Goal: Obtain resource: Download file/media

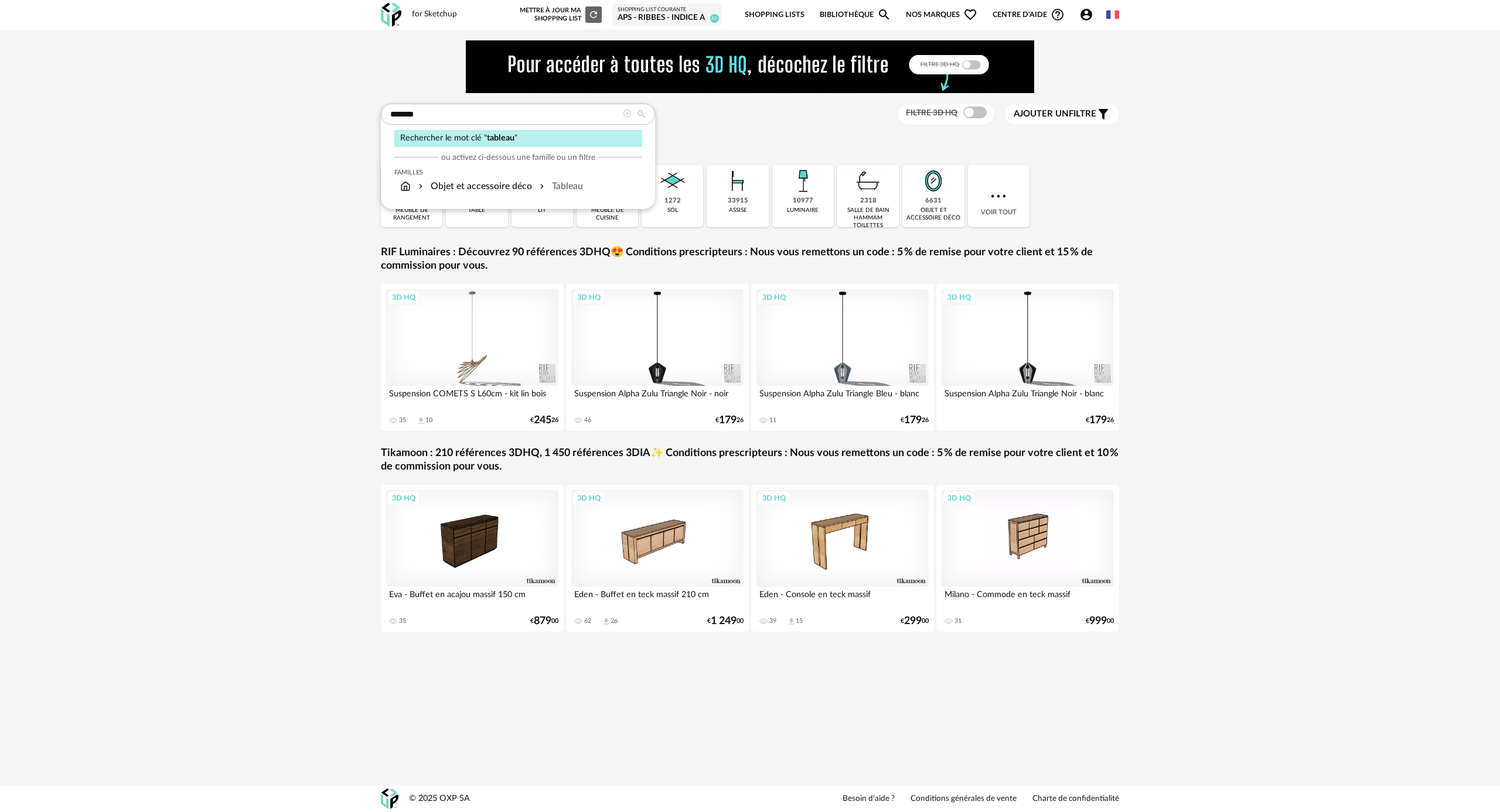
type input "*******"
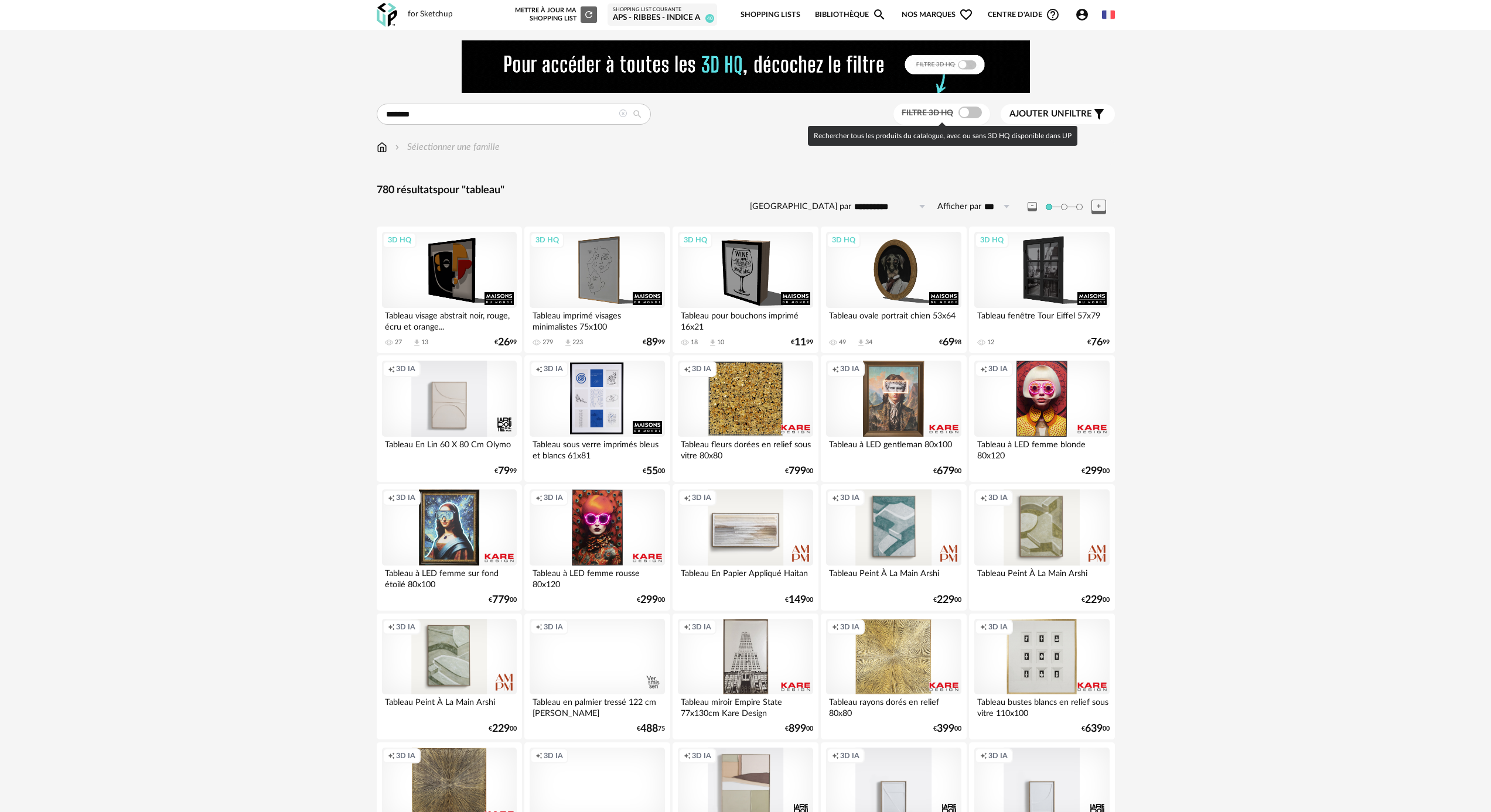
click at [969, 113] on span at bounding box center [970, 112] width 24 height 11
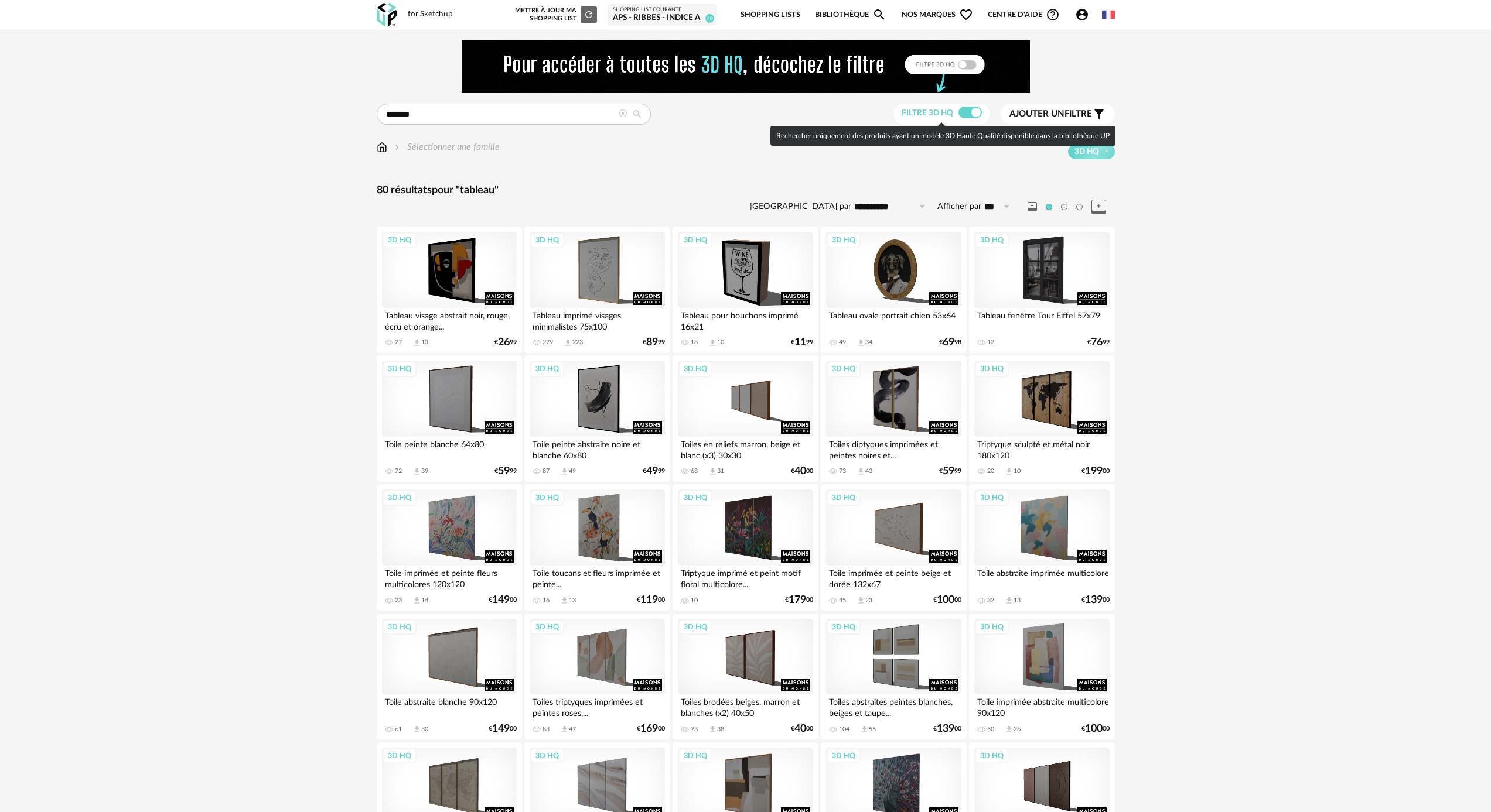
click at [967, 113] on span at bounding box center [970, 112] width 24 height 11
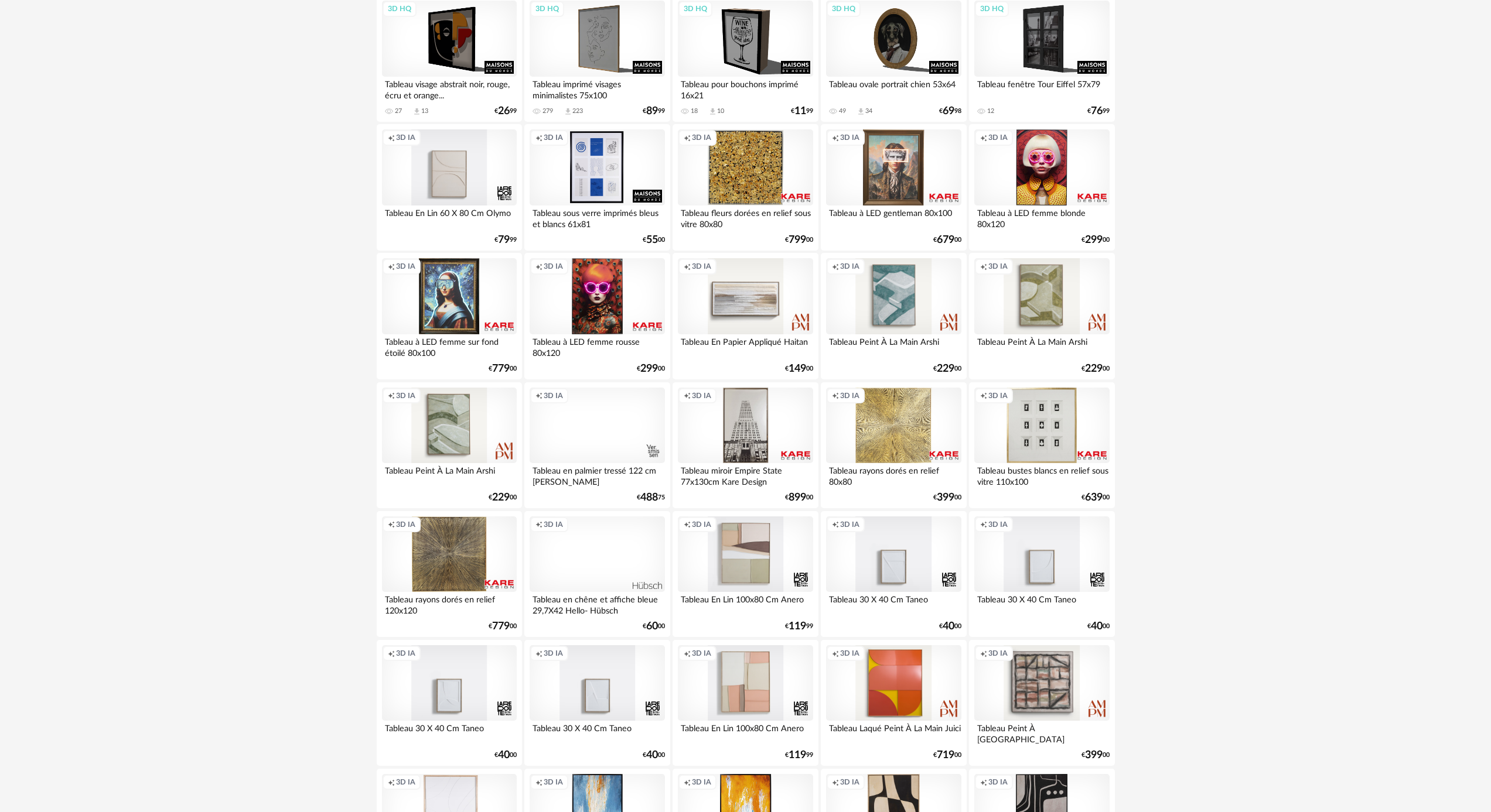
scroll to position [381, 0]
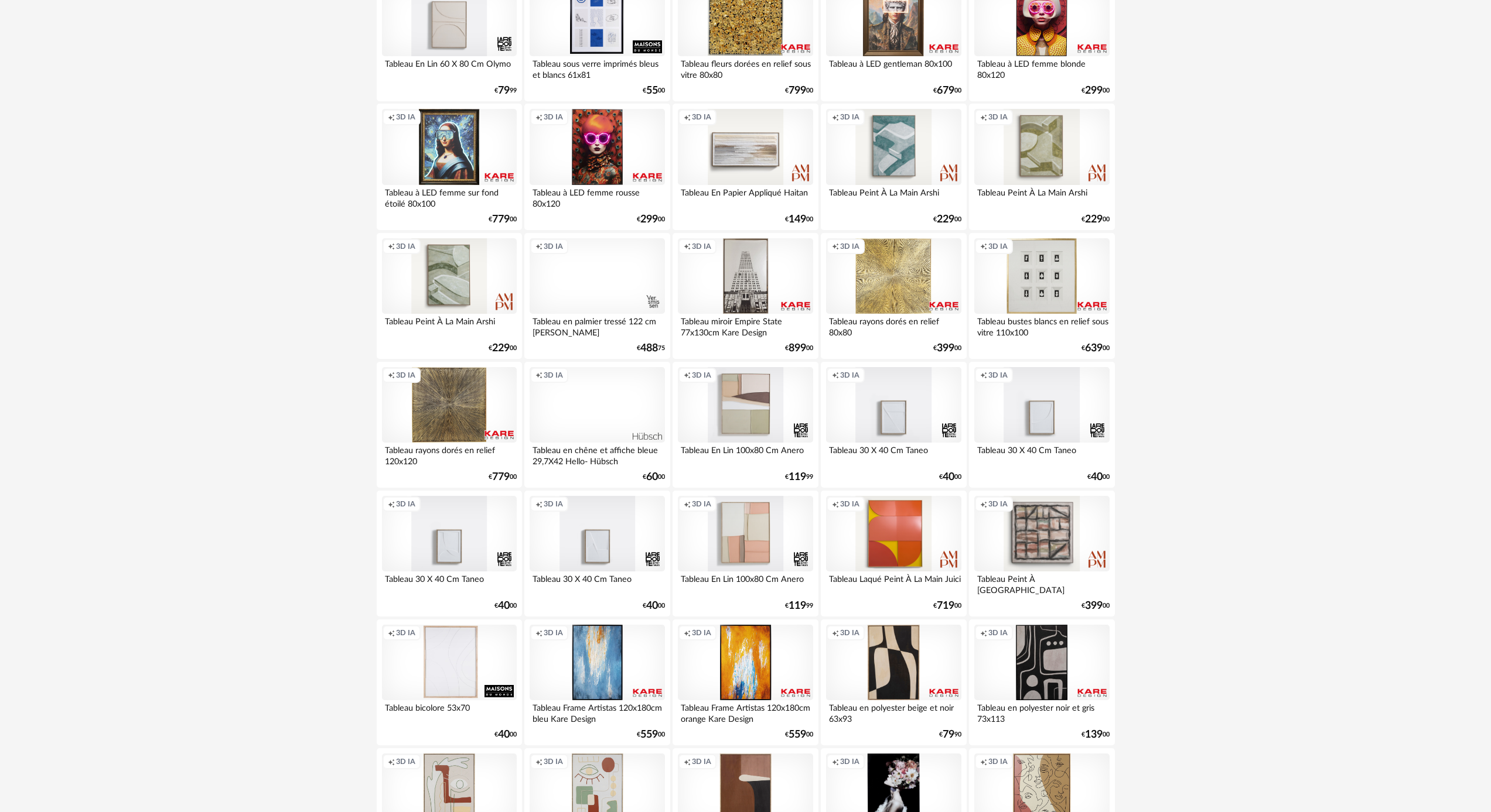
click at [595, 296] on div "Creation icon 3D IA" at bounding box center [597, 276] width 135 height 76
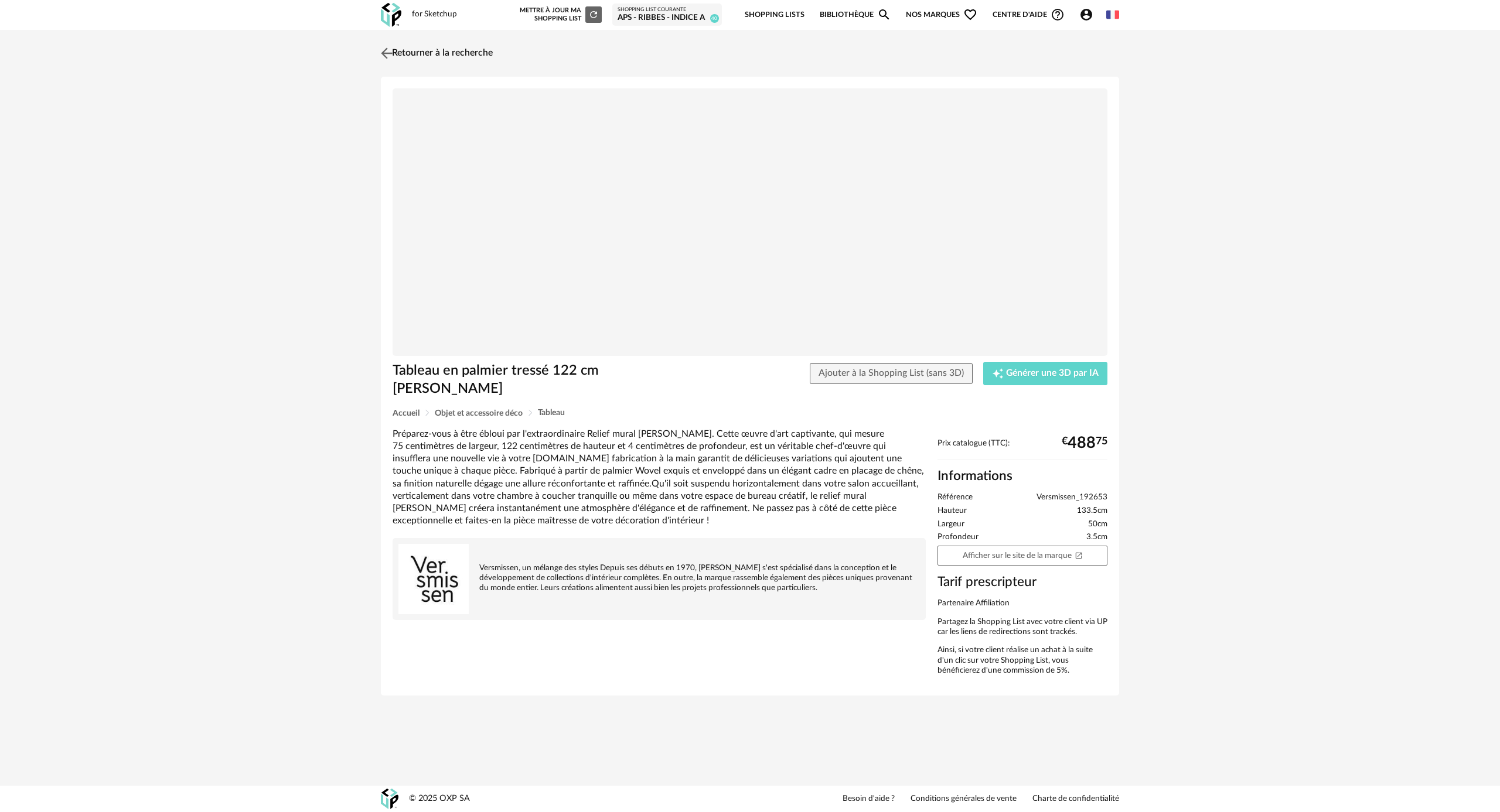
click at [395, 53] on link "Retourner à la recherche" at bounding box center [435, 53] width 114 height 26
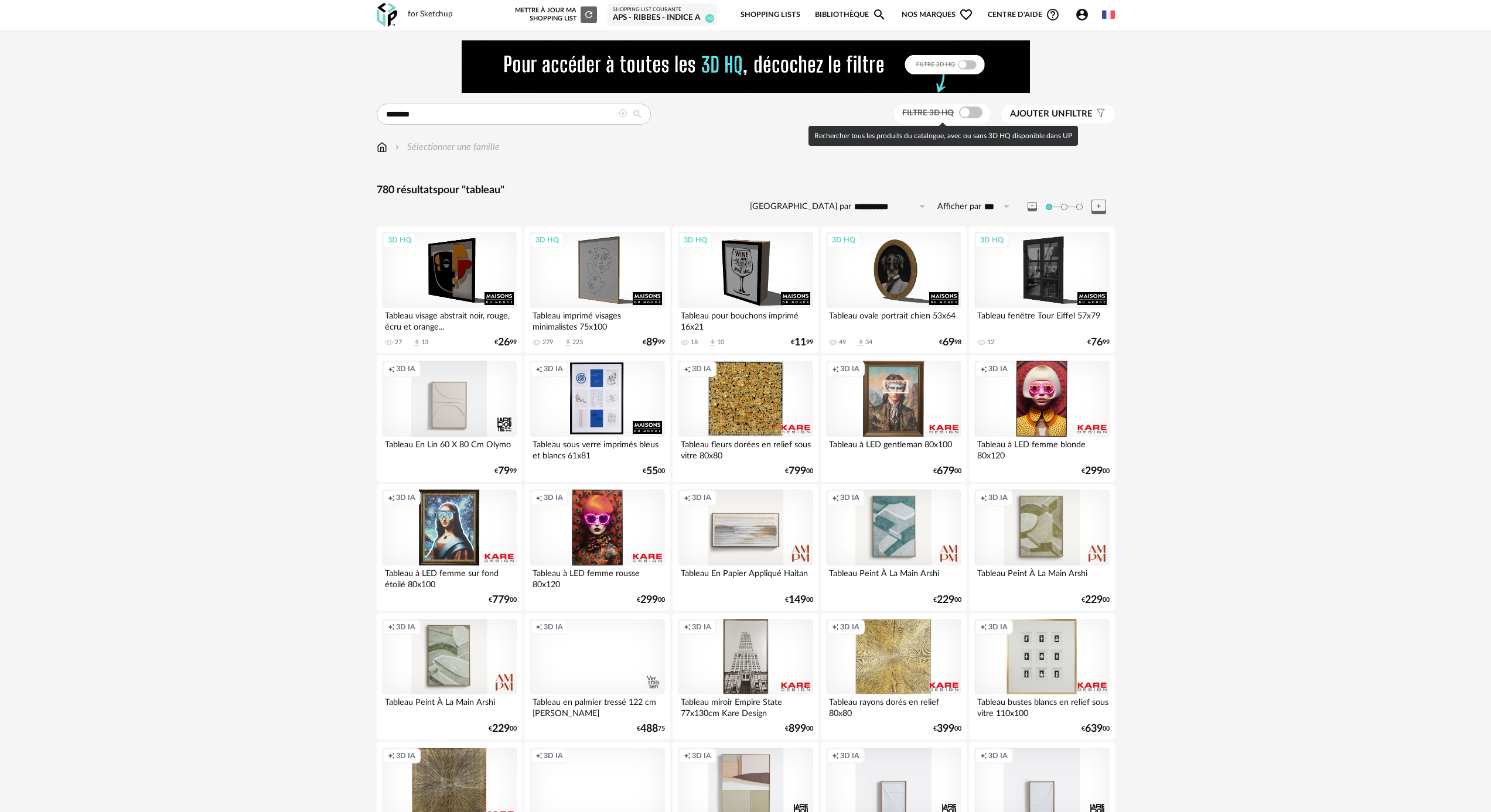
click at [975, 114] on span at bounding box center [970, 112] width 24 height 11
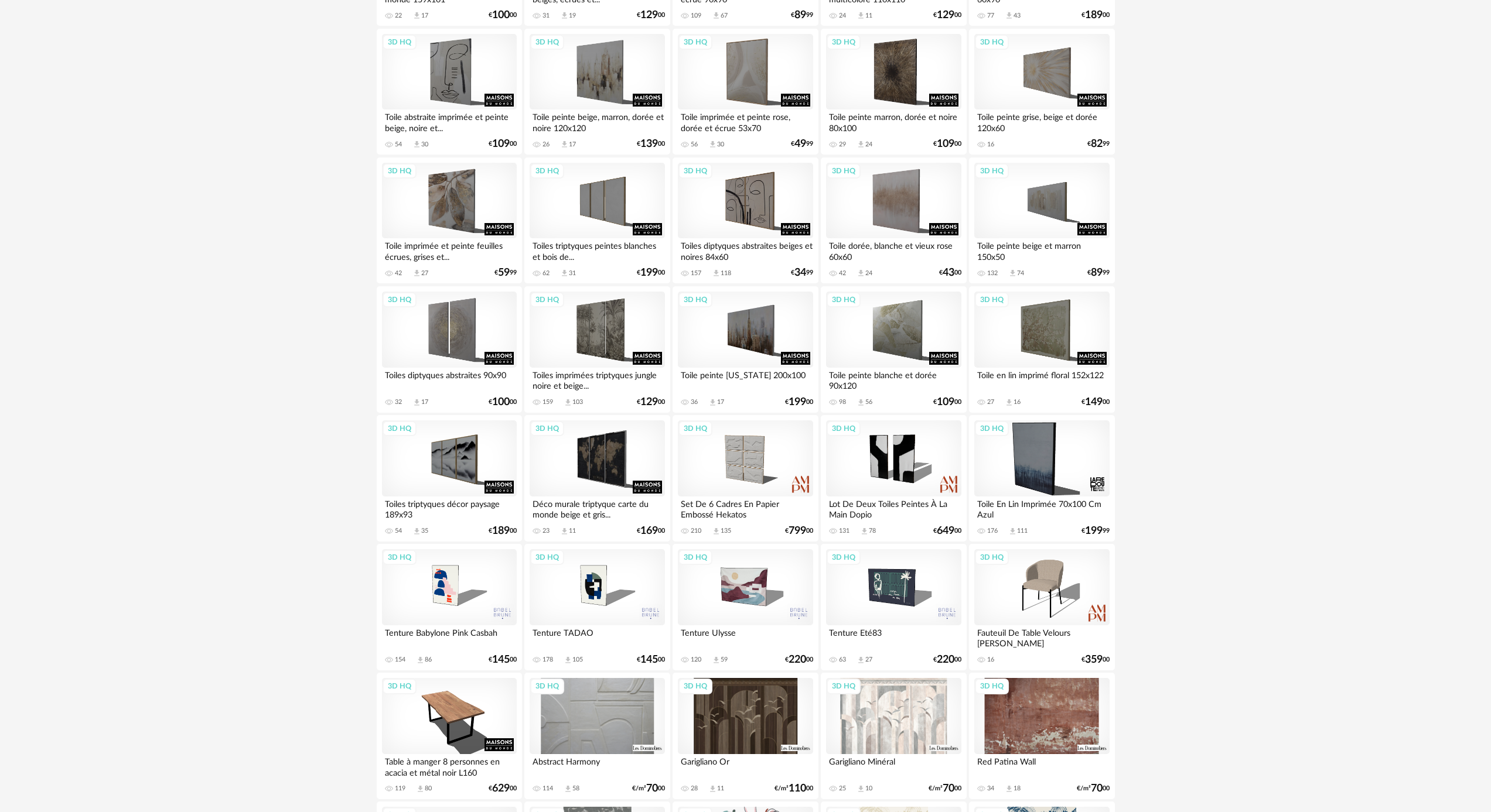
scroll to position [999, 0]
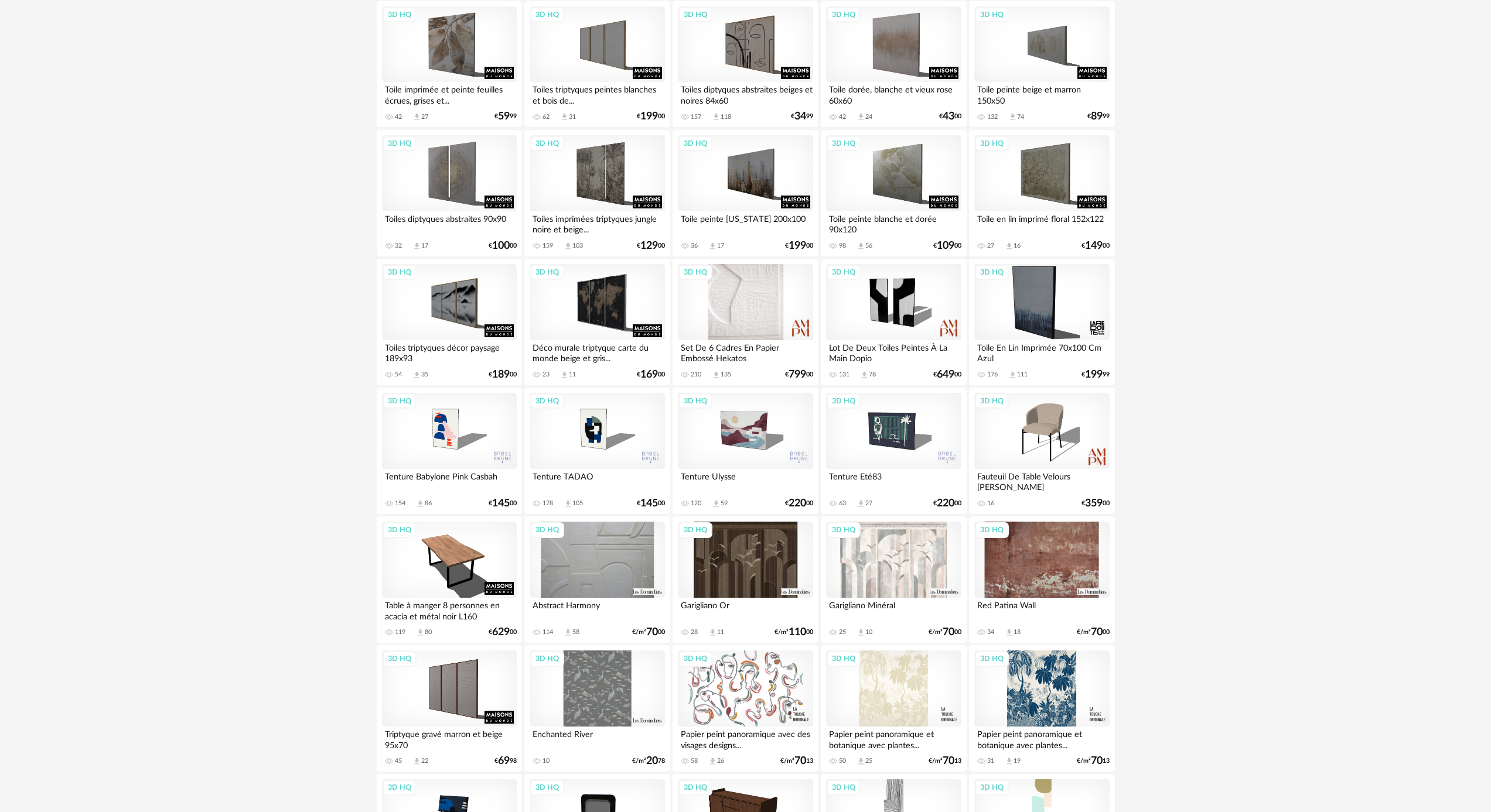
click at [765, 333] on div "3D HQ" at bounding box center [745, 301] width 135 height 76
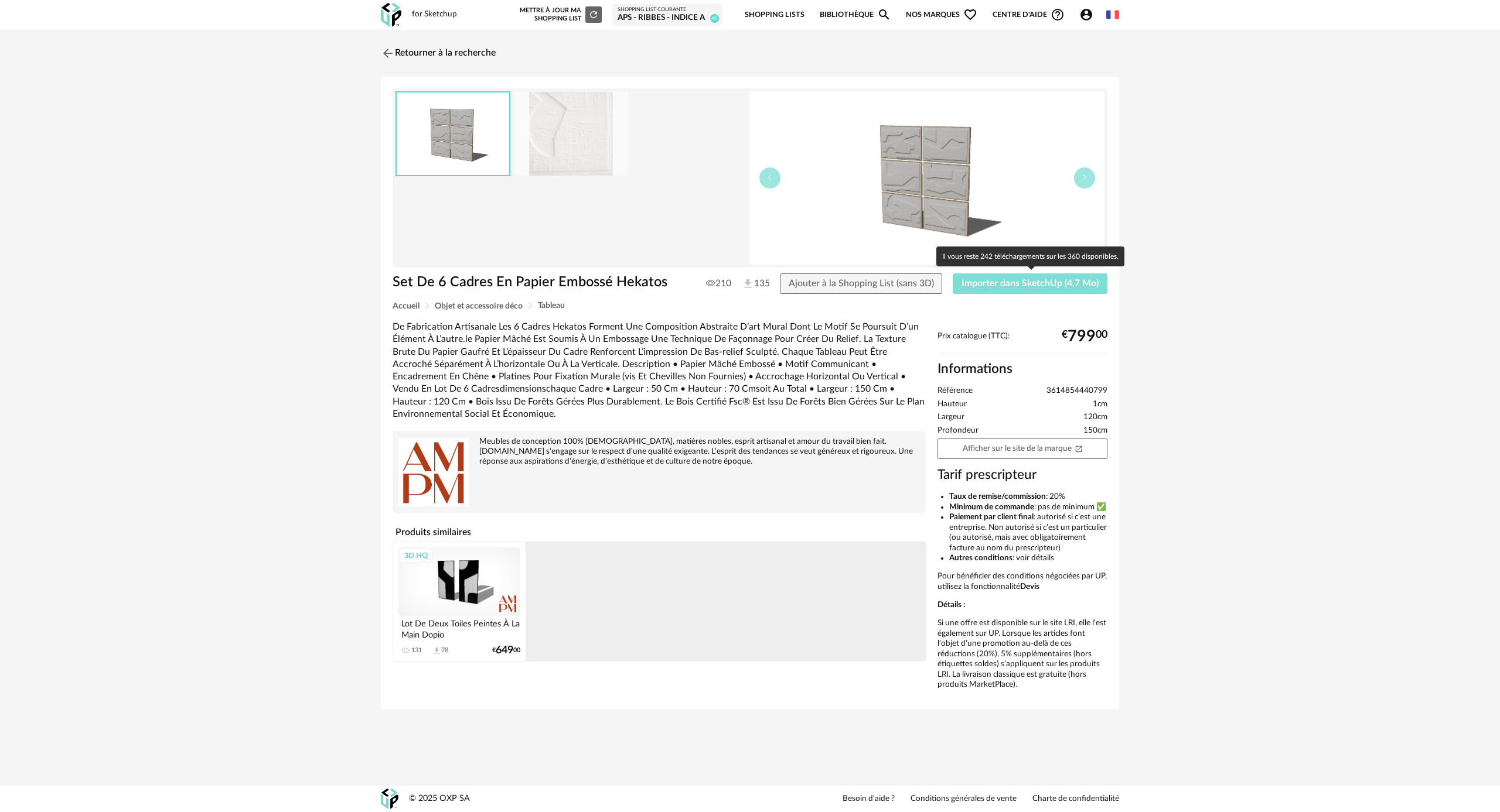
click at [989, 287] on span "Importer dans SketchUp (4,7 Mo)" at bounding box center [1029, 283] width 137 height 10
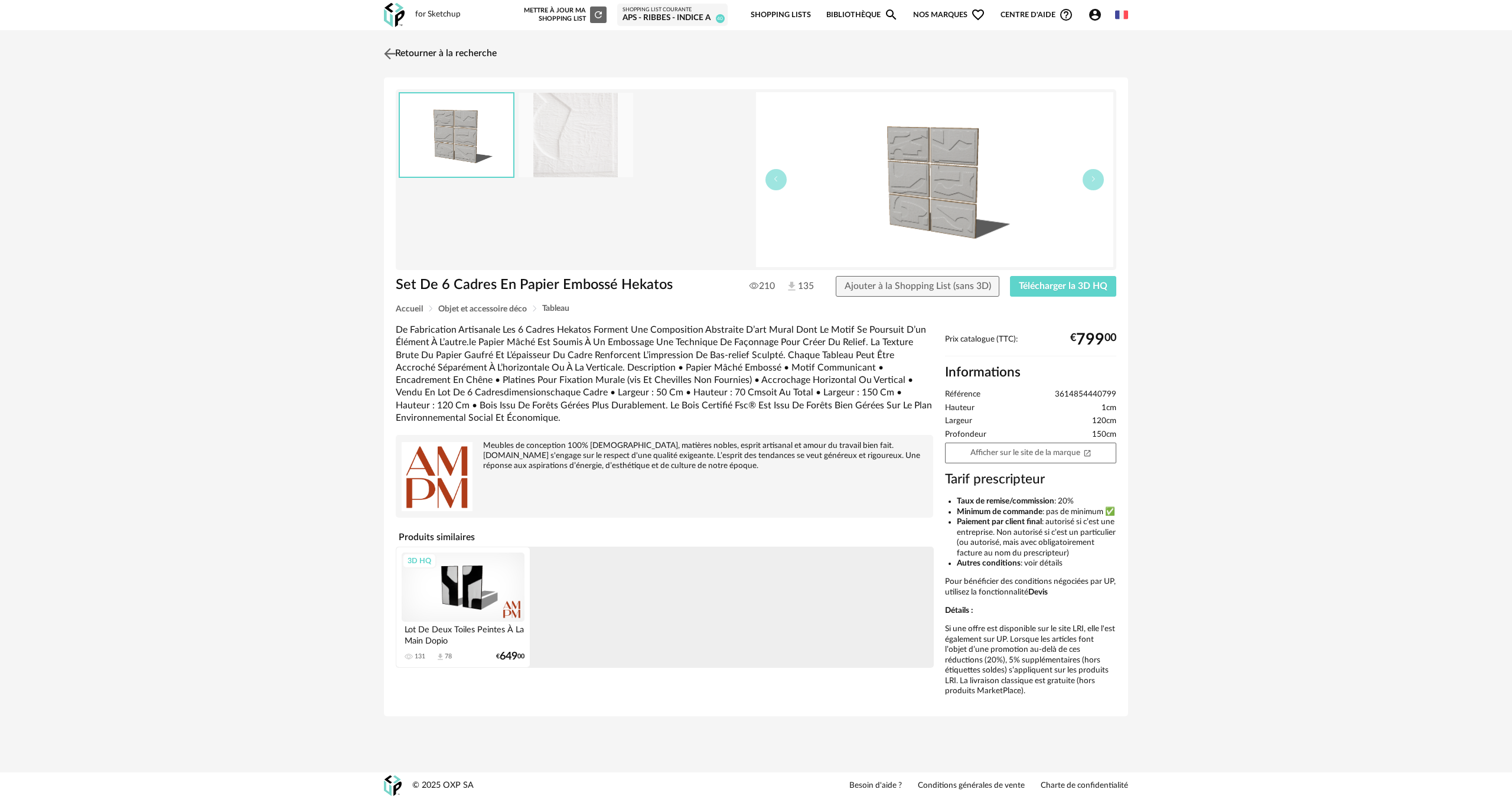
click at [392, 54] on img at bounding box center [389, 53] width 17 height 17
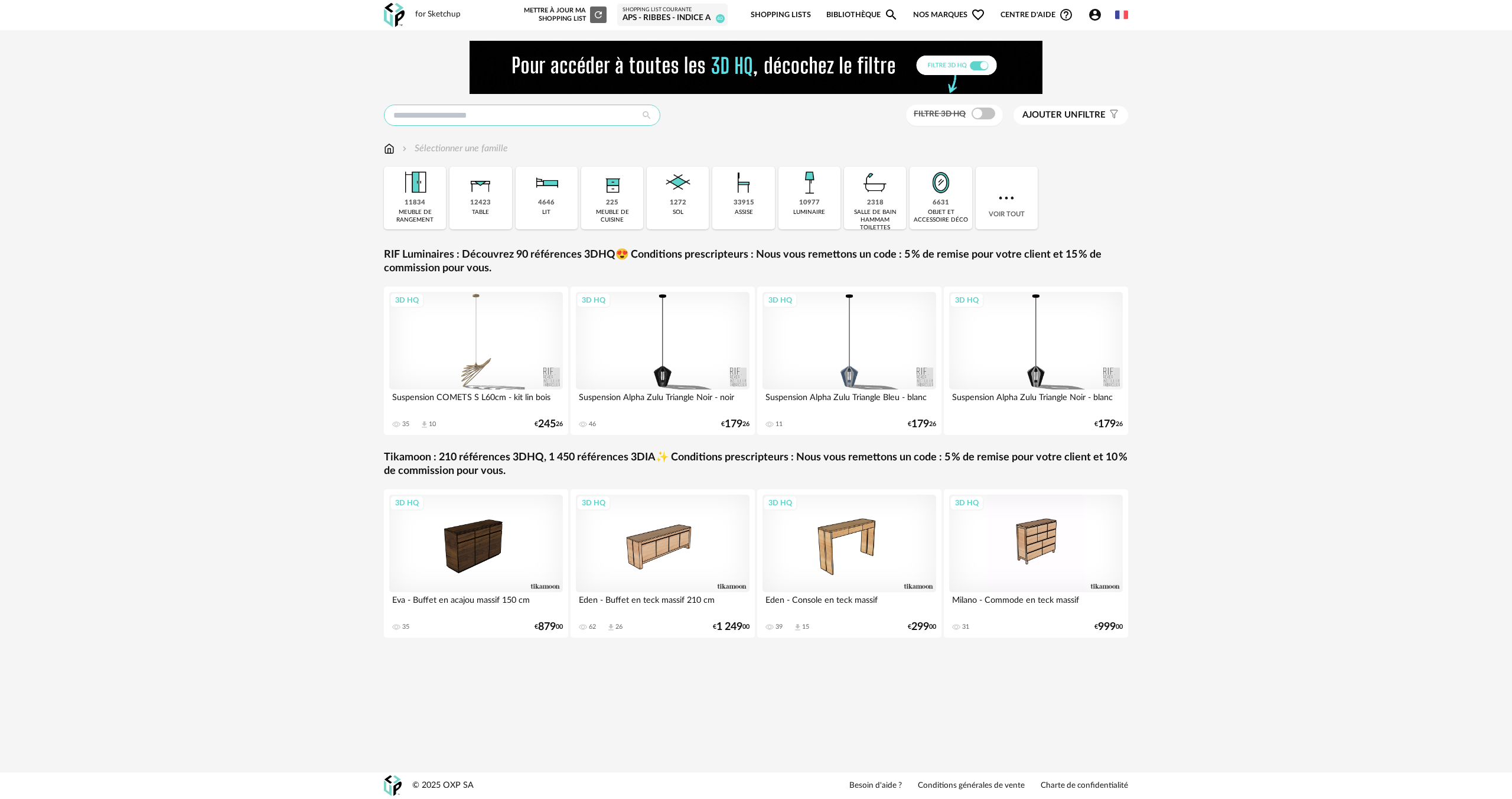
click at [520, 123] on input "text" at bounding box center [522, 115] width 277 height 21
click at [463, 153] on div "tableau" at bounding box center [522, 153] width 250 height 17
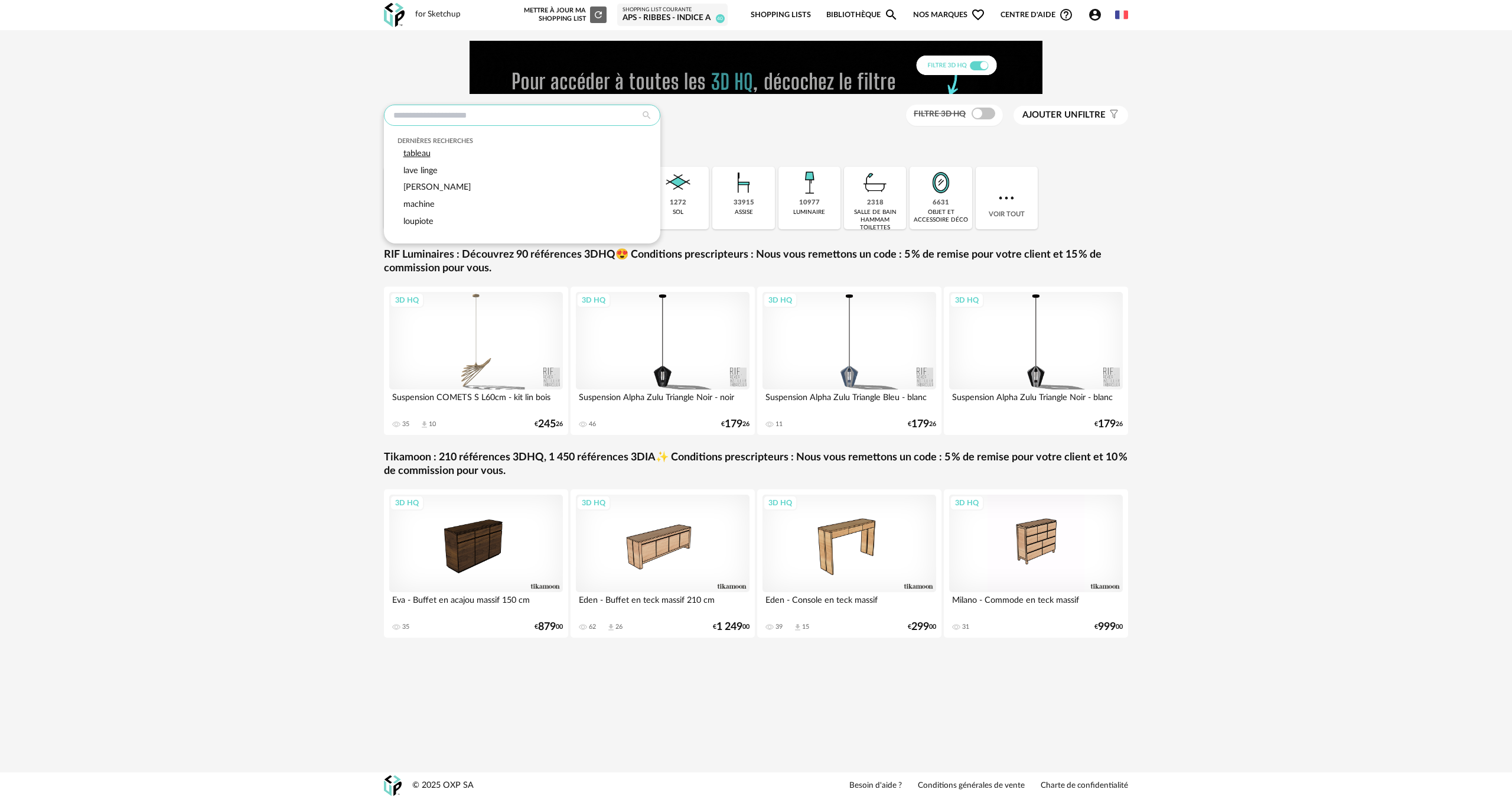
type input "*******"
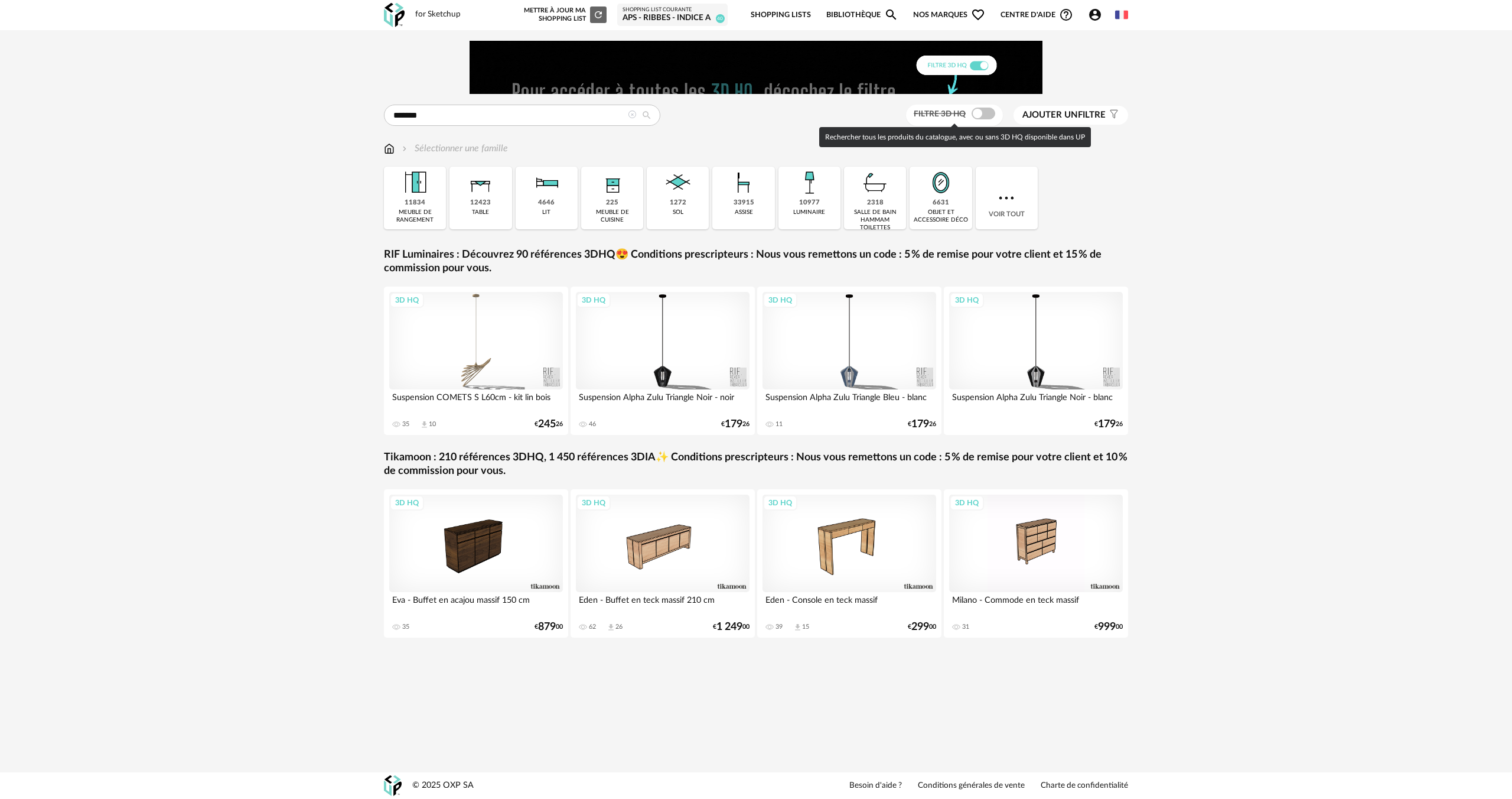
click at [985, 115] on span at bounding box center [983, 113] width 24 height 11
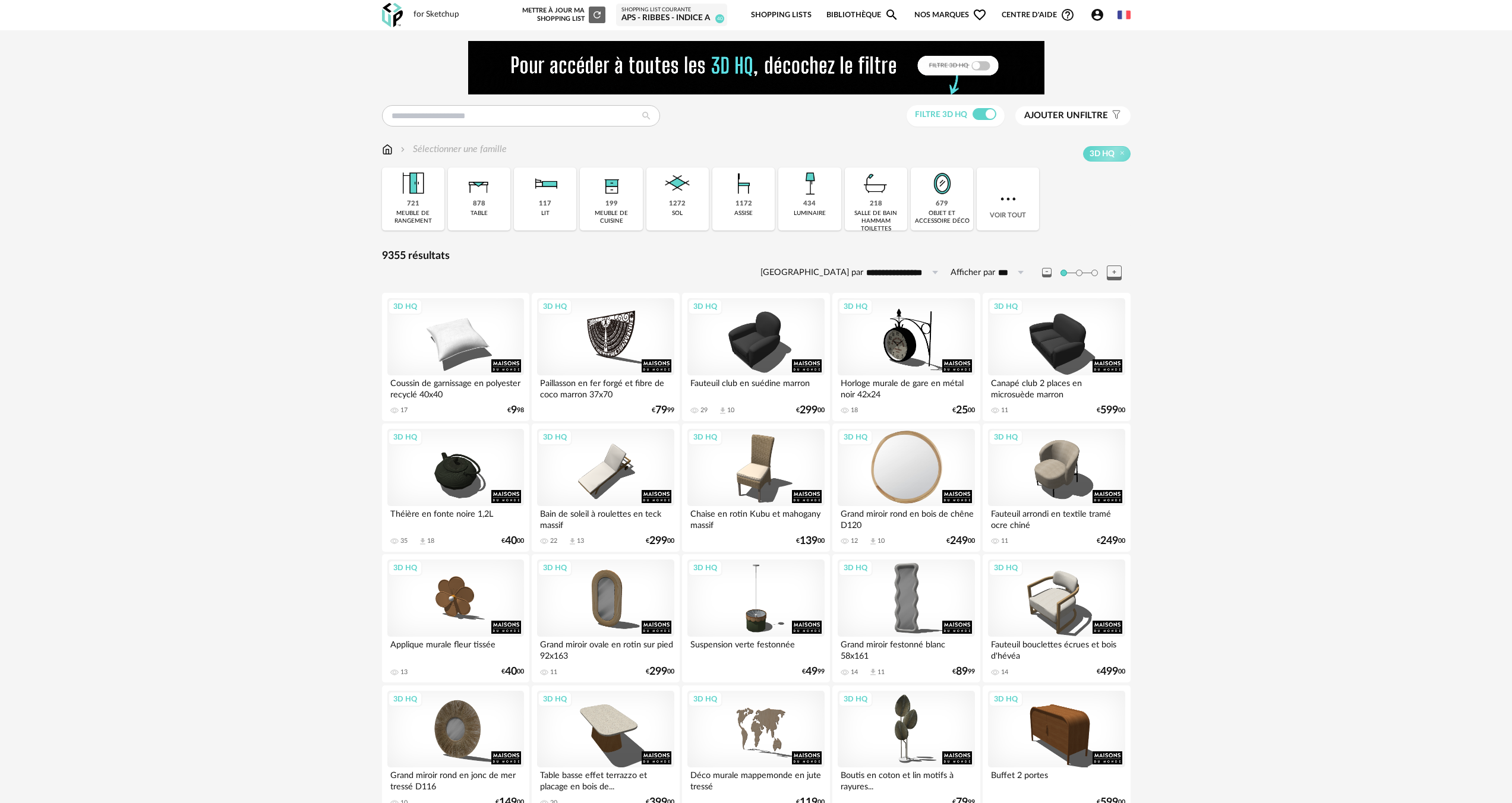
scroll to position [266, 0]
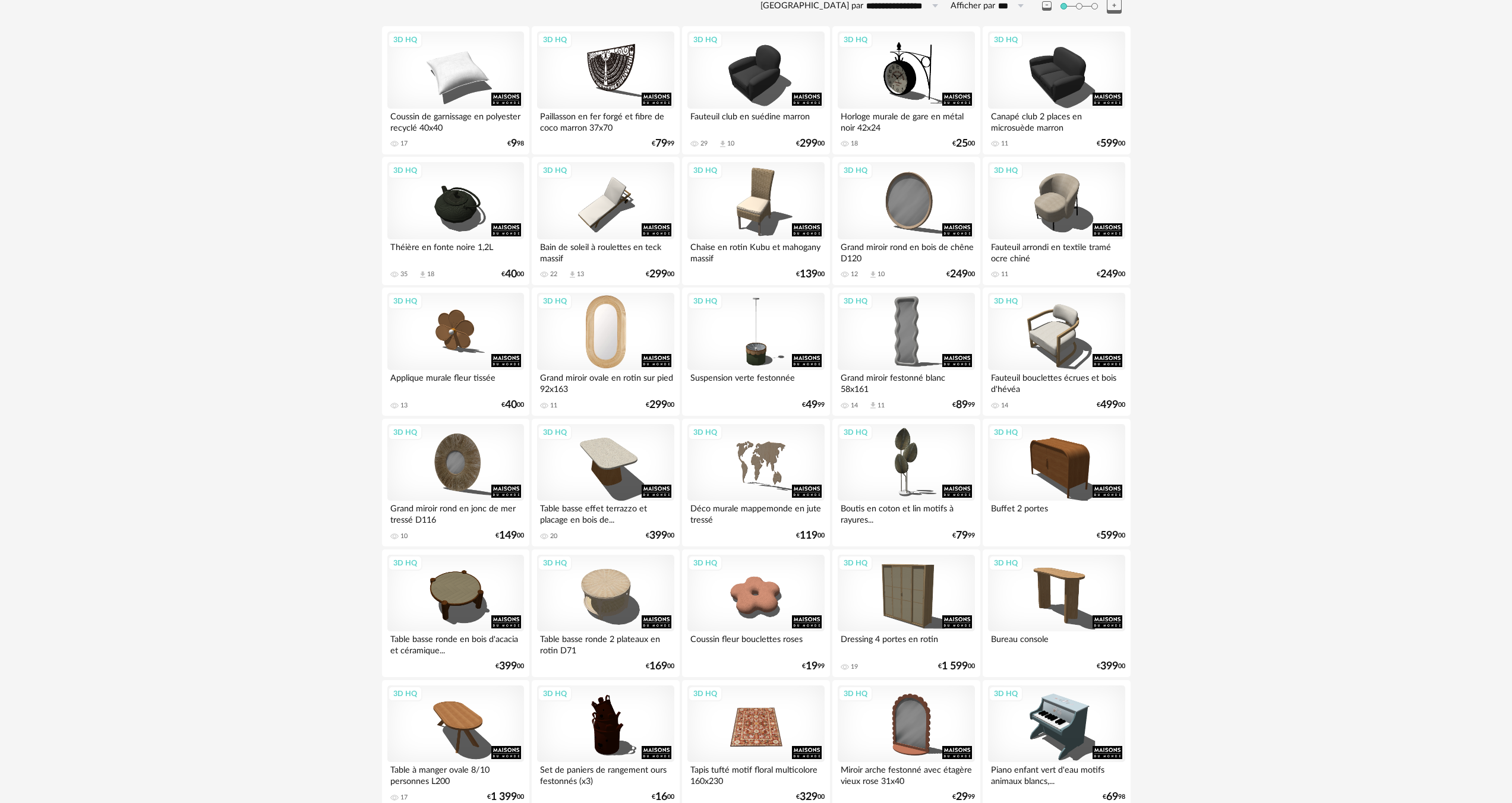
click at [604, 359] on div "3D HQ" at bounding box center [605, 331] width 136 height 77
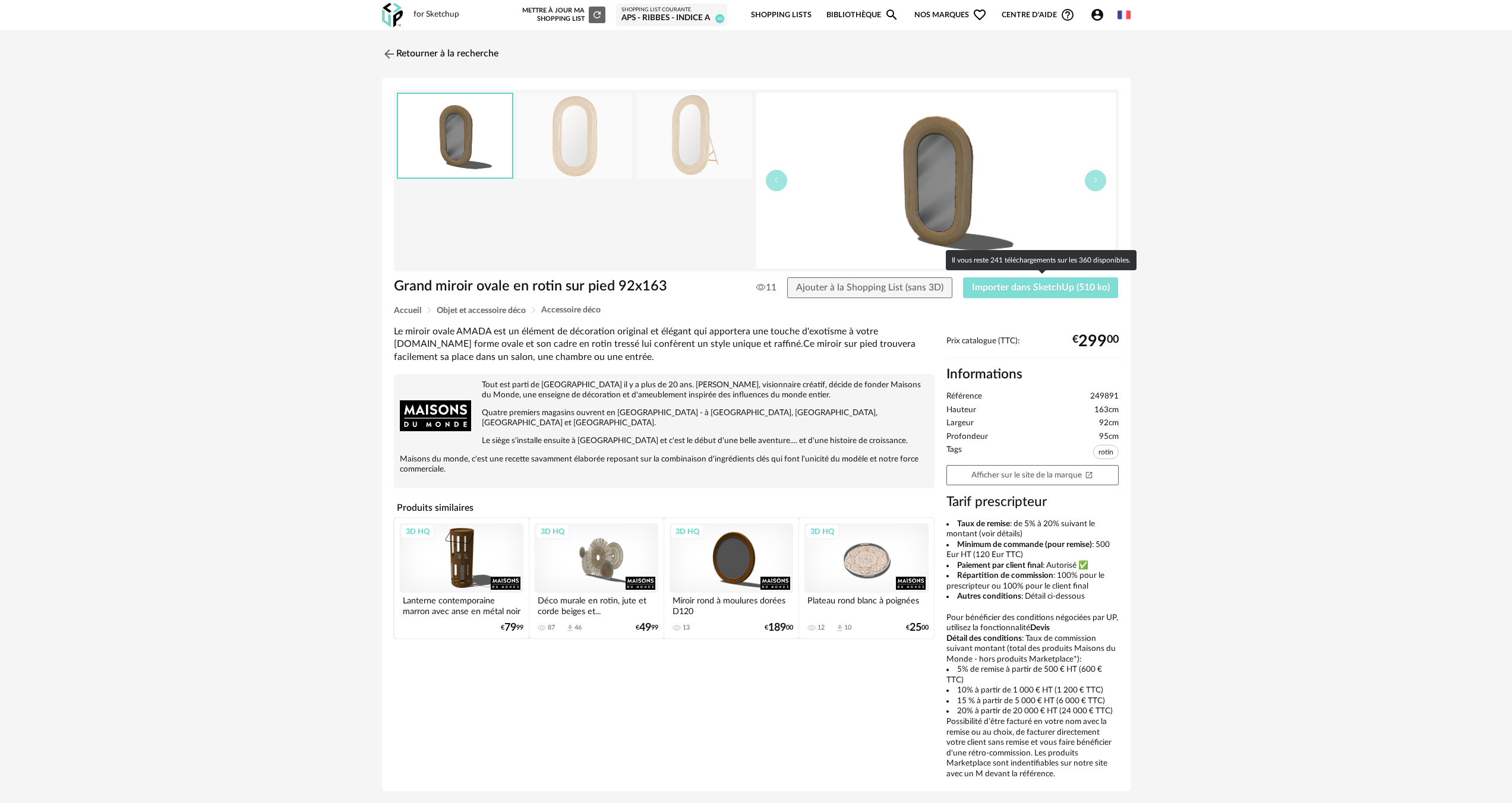
click at [1006, 285] on span "Importer dans SketchUp (510 ko)" at bounding box center [1041, 287] width 138 height 10
